Goal: Transaction & Acquisition: Purchase product/service

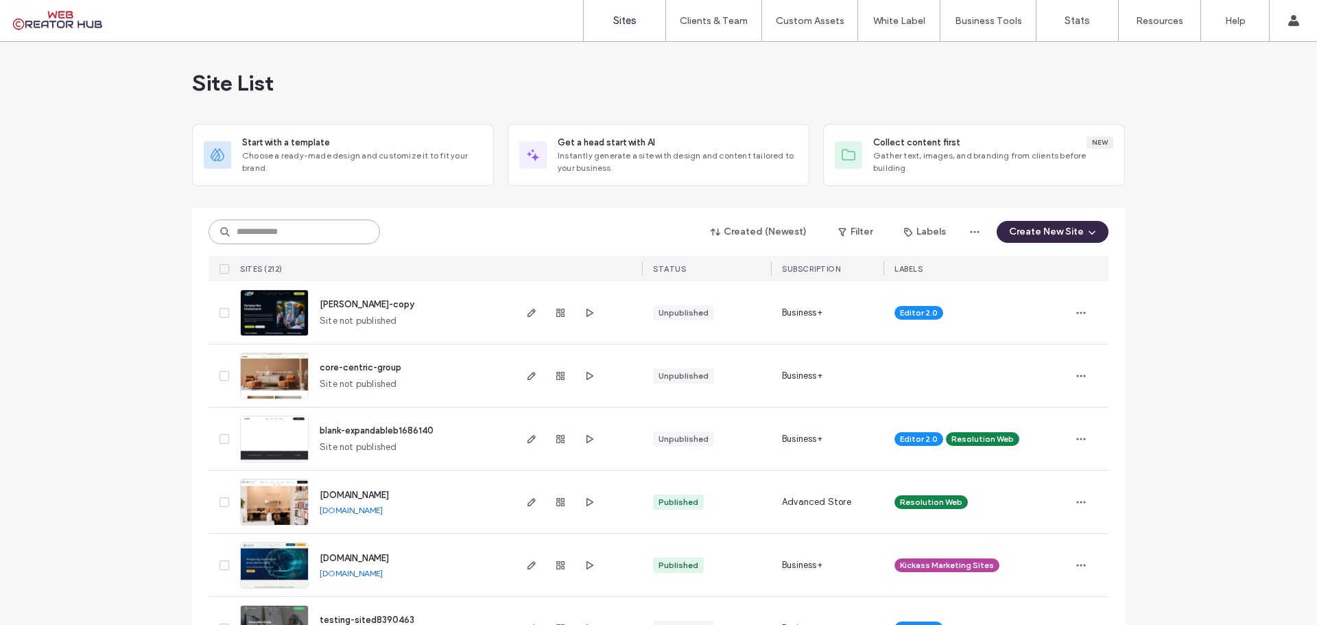
click at [294, 238] on input at bounding box center [294, 232] width 171 height 25
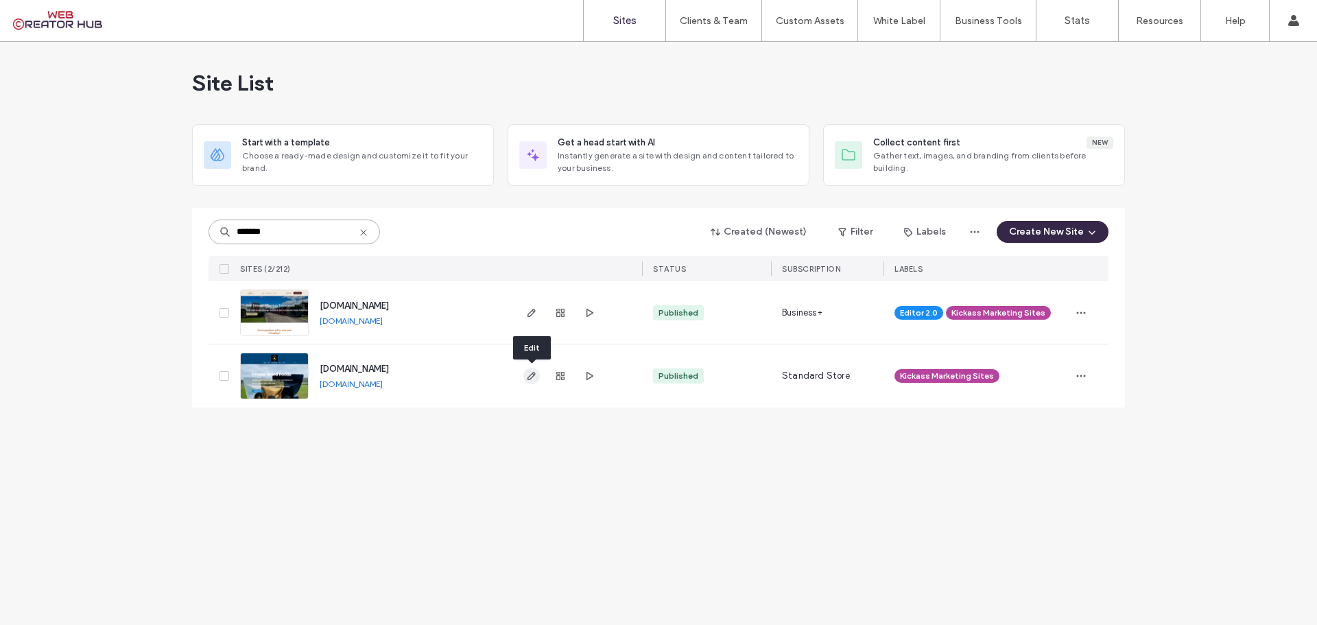
type input "*******"
click at [527, 379] on use "button" at bounding box center [531, 376] width 8 height 8
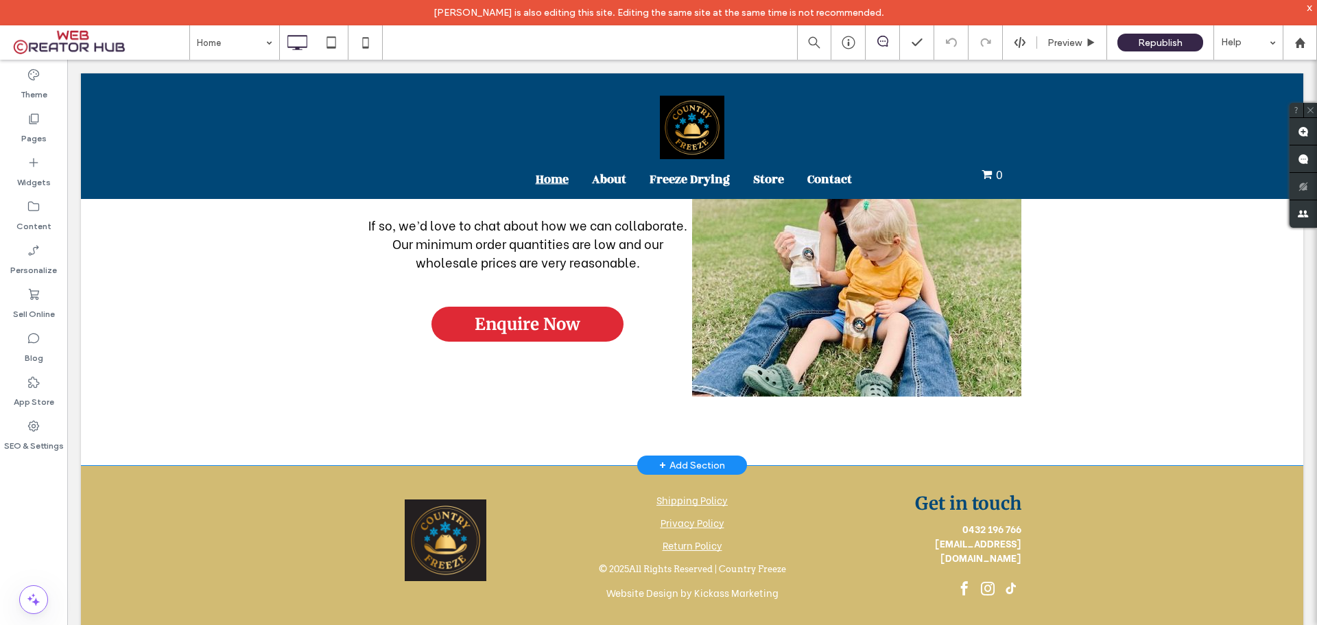
scroll to position [3055, 0]
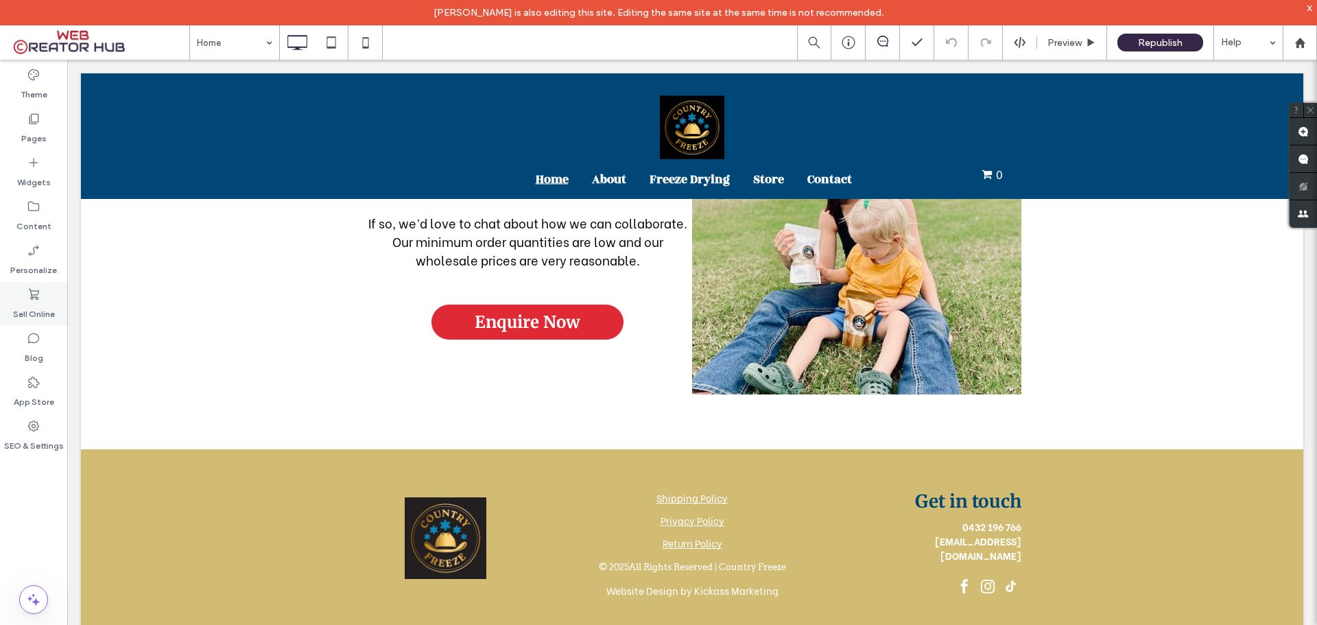
click at [36, 305] on label "Sell Online" at bounding box center [34, 310] width 42 height 19
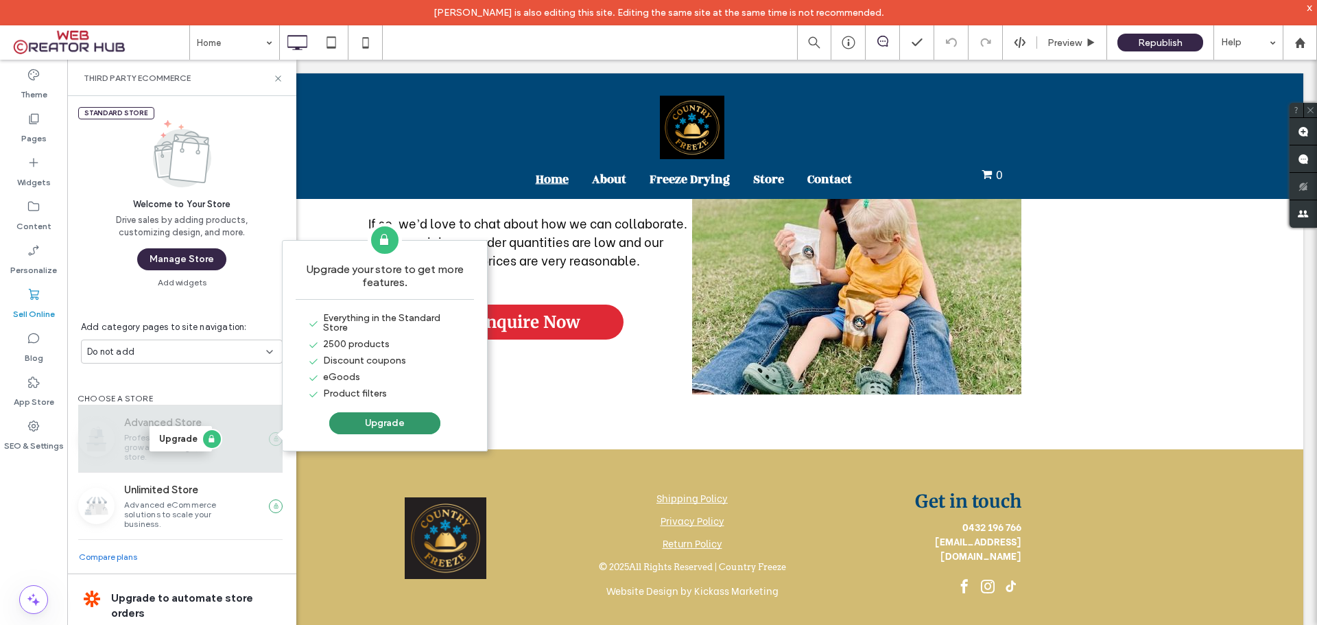
click at [378, 424] on button "Upgrade" at bounding box center [384, 423] width 111 height 22
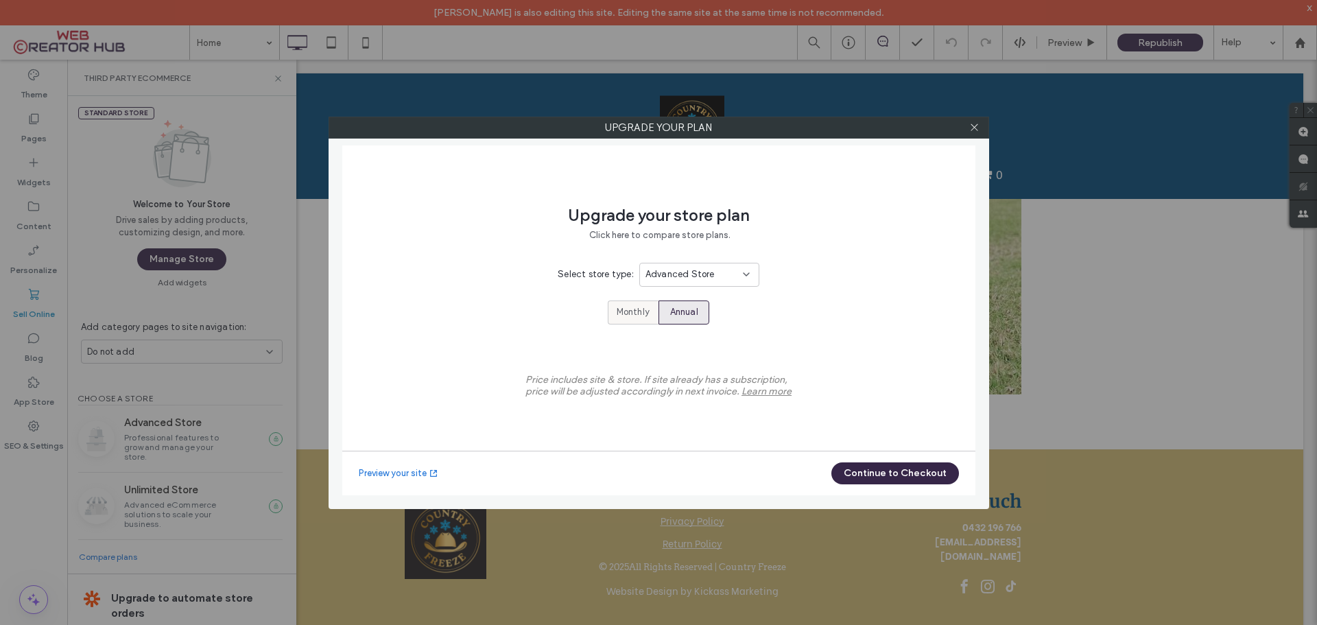
click at [621, 314] on span "Monthly" at bounding box center [633, 312] width 33 height 14
click at [910, 471] on button "Continue to Checkout" at bounding box center [895, 473] width 128 height 22
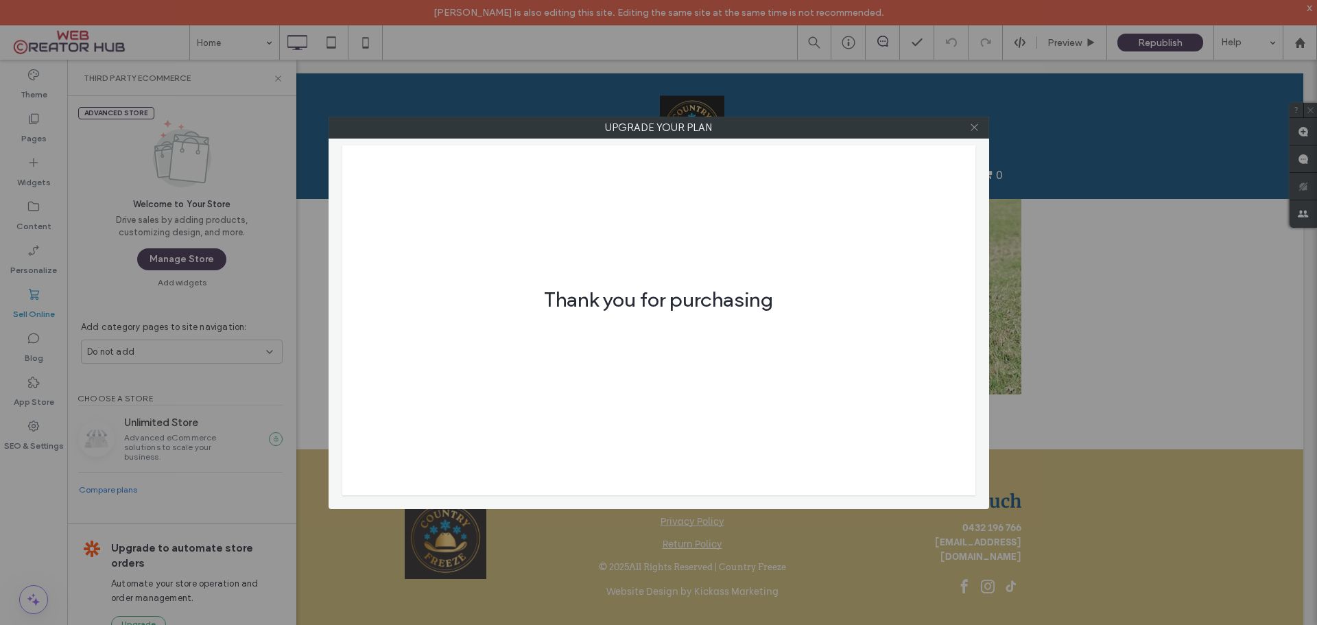
click at [973, 126] on icon at bounding box center [974, 127] width 10 height 10
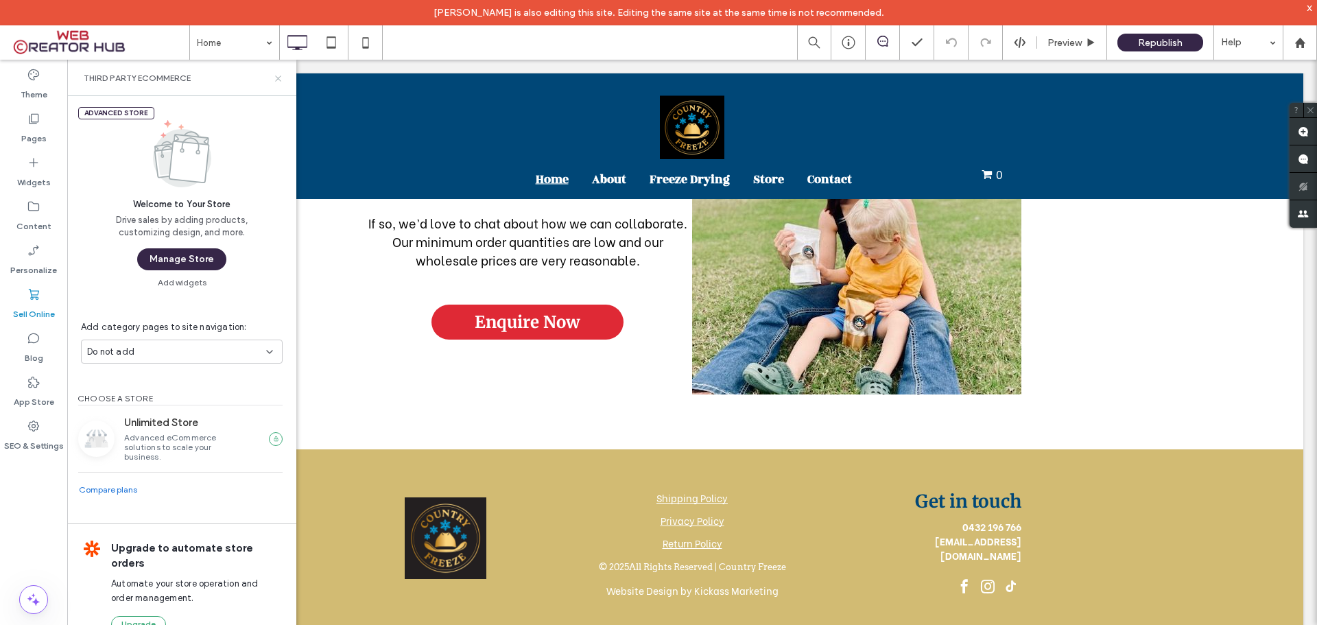
click at [277, 73] on icon at bounding box center [278, 78] width 10 height 10
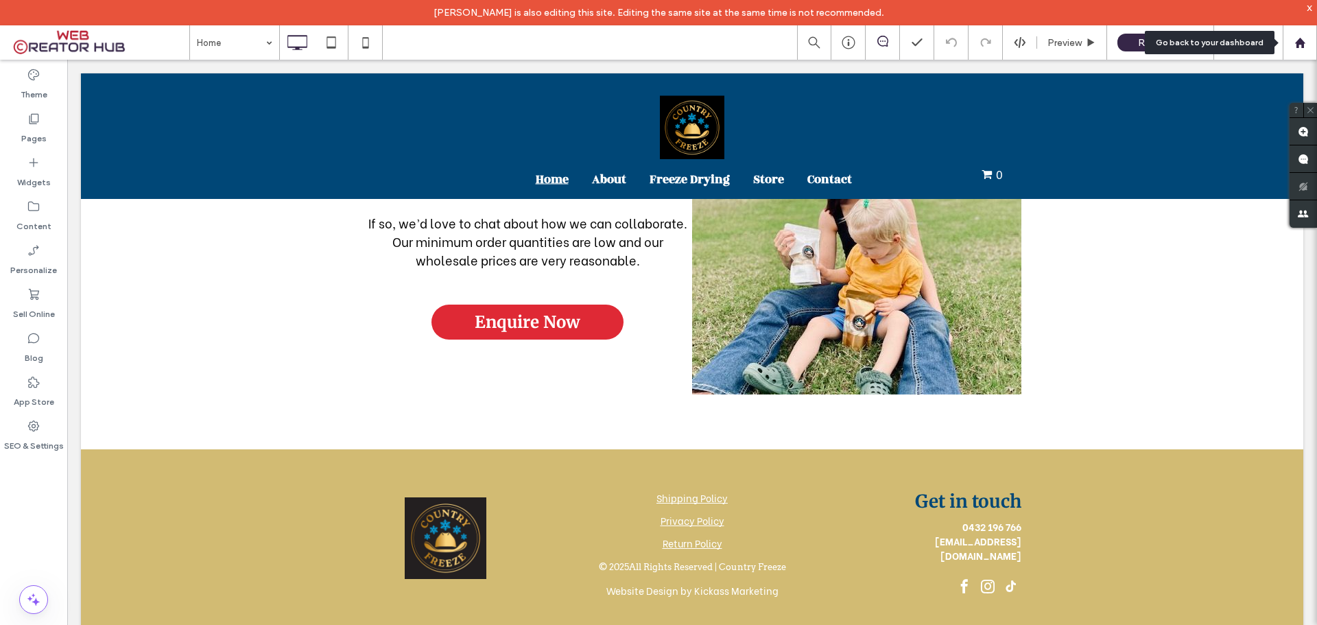
click at [1303, 38] on icon at bounding box center [1300, 43] width 12 height 12
